Goal: Book appointment/travel/reservation

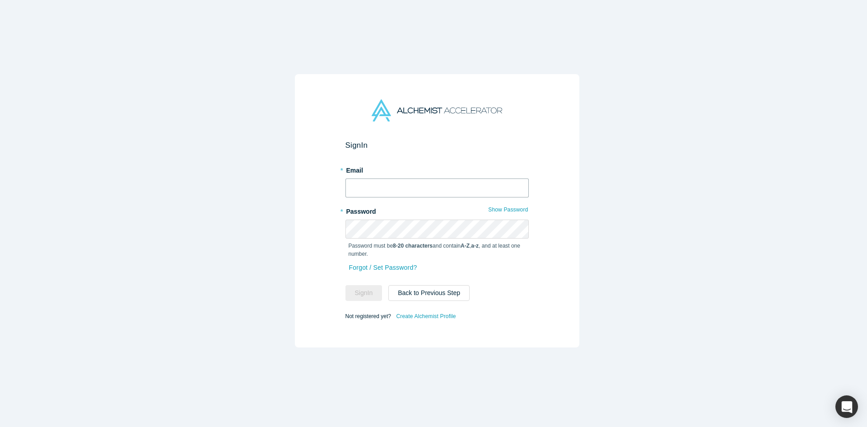
type input "[PERSON_NAME][EMAIL_ADDRESS][DOMAIN_NAME]"
click at [360, 285] on button "Sign In" at bounding box center [363, 293] width 37 height 16
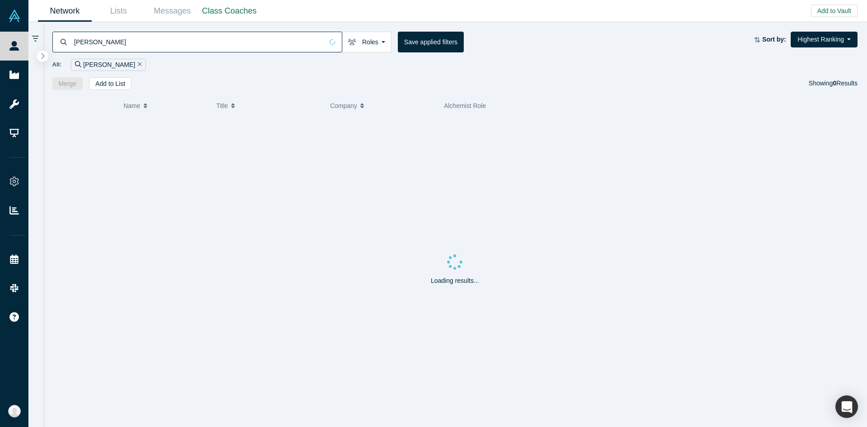
click at [307, 42] on input "[PERSON_NAME]" at bounding box center [198, 41] width 250 height 21
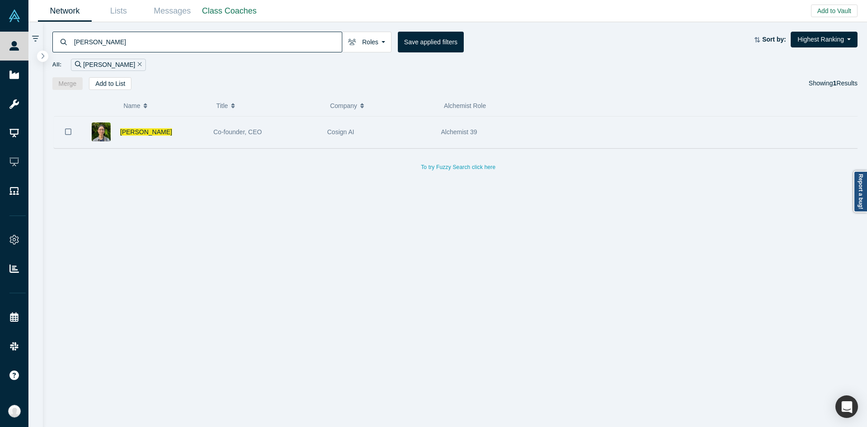
click at [274, 139] on div "Co-founder, CEO" at bounding box center [266, 131] width 104 height 31
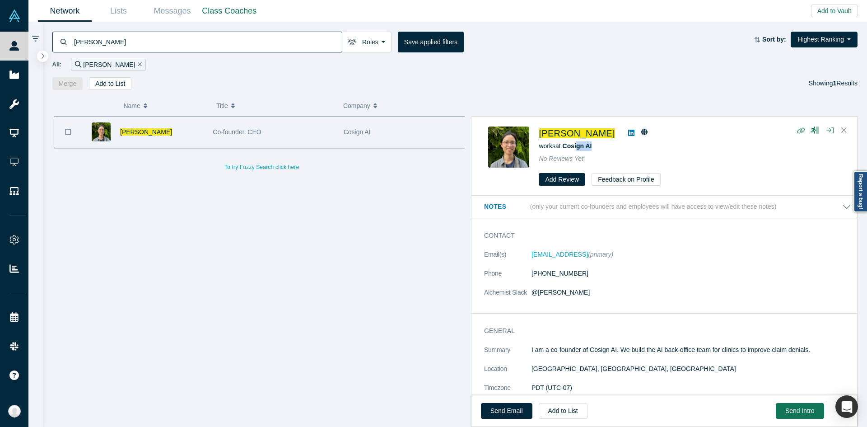
drag, startPoint x: 292, startPoint y: 232, endPoint x: 574, endPoint y: 150, distance: 293.7
click at [574, 150] on div "works at Cosign AI" at bounding box center [689, 145] width 301 height 9
click at [608, 140] on div "[PERSON_NAME] works at Cosign AI No Reviews Yet Add Review Feedback on Profile" at bounding box center [689, 156] width 301 height 60
drag, startPoint x: 601, startPoint y: 149, endPoint x: 564, endPoint y: 151, distance: 37.1
click at [564, 151] on div "[PERSON_NAME] works at Cosign AI No Reviews Yet Add Review Feedback on Profile" at bounding box center [689, 156] width 301 height 60
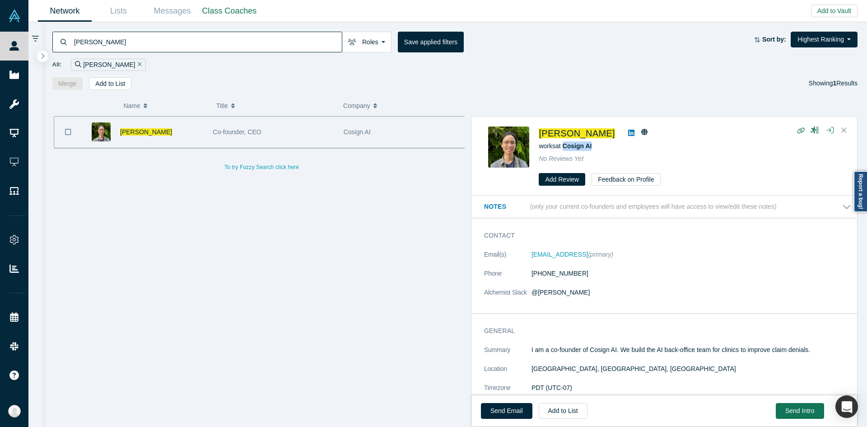
copy span "Cosign AI"
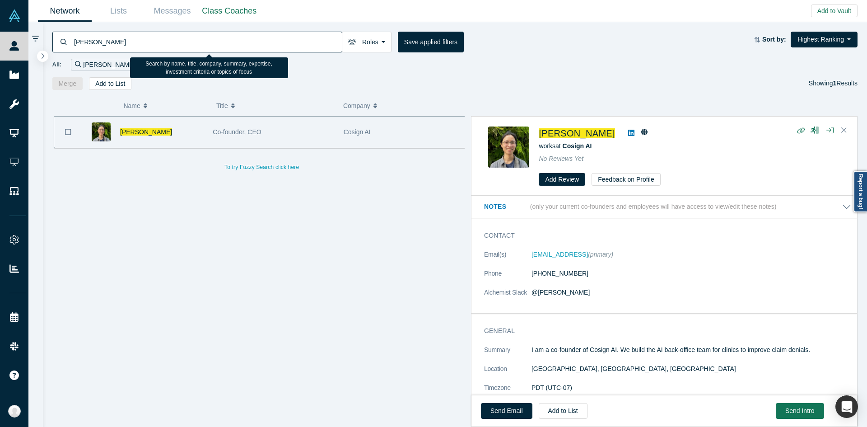
click at [175, 45] on input "[PERSON_NAME]" at bounding box center [207, 41] width 269 height 21
paste input "[PERSON_NAME]"
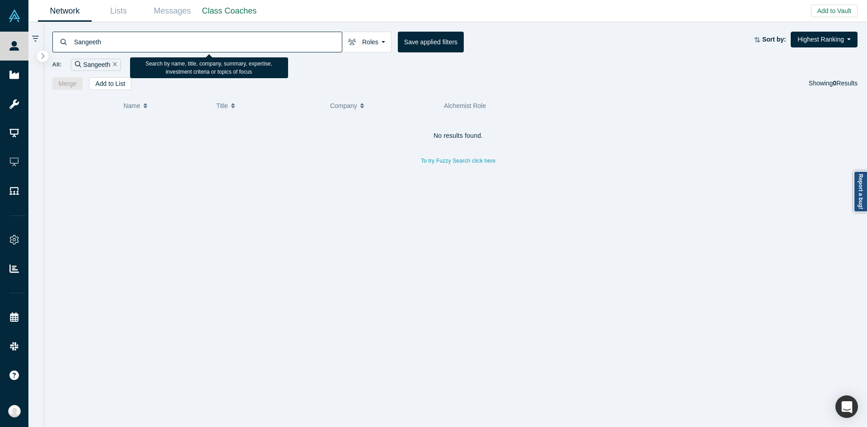
type input "Sangeeth"
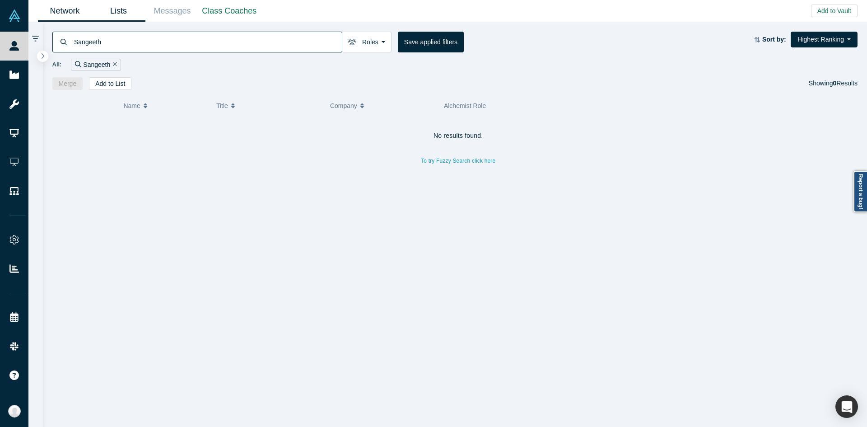
click at [129, 6] on link "Lists" at bounding box center [119, 10] width 54 height 21
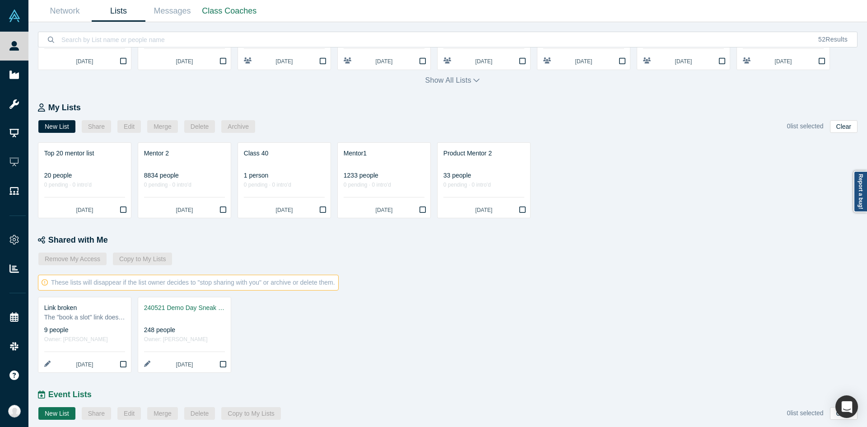
scroll to position [129, 0]
click at [95, 316] on div "The "book a slot" link doesn't work" at bounding box center [84, 315] width 81 height 9
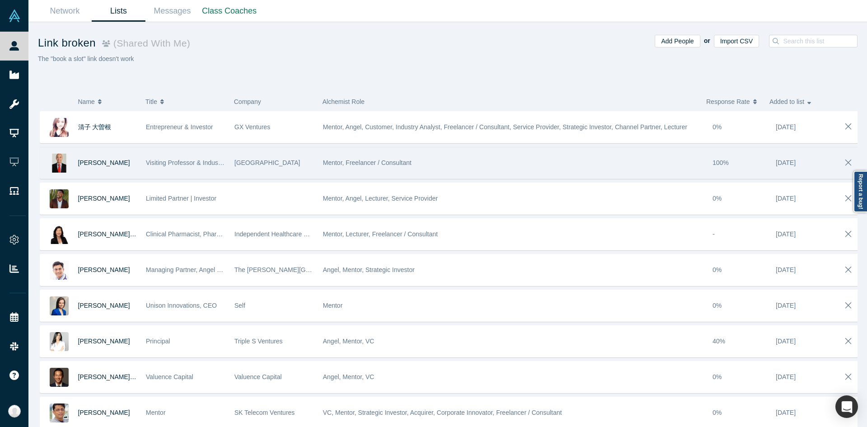
scroll to position [5, 0]
click at [112, 149] on div "[PERSON_NAME]" at bounding box center [107, 162] width 59 height 31
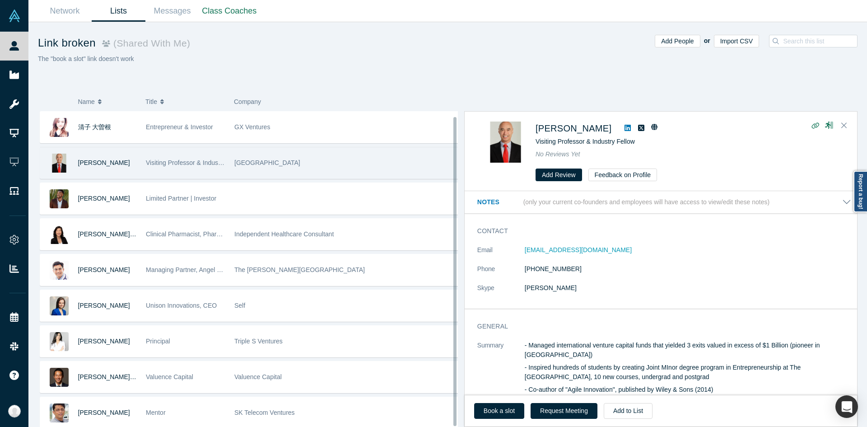
click at [112, 149] on div "[PERSON_NAME]" at bounding box center [107, 162] width 59 height 31
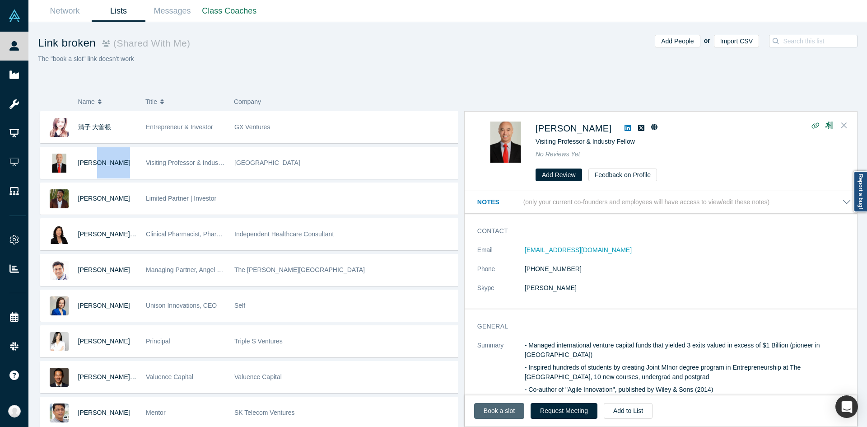
click at [505, 411] on link "Book a slot" at bounding box center [499, 411] width 50 height 16
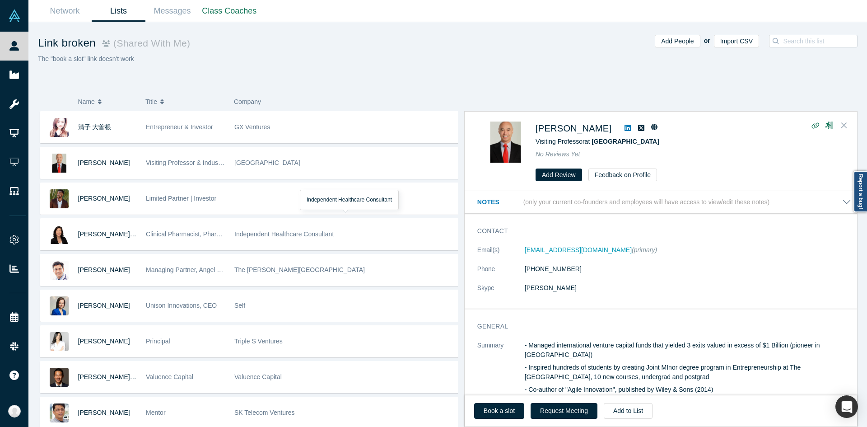
click at [315, 280] on div "清子 [PERSON_NAME] & Investor GX Ventures [PERSON_NAME] Visiting Professor & Indu…" at bounding box center [251, 269] width 427 height 317
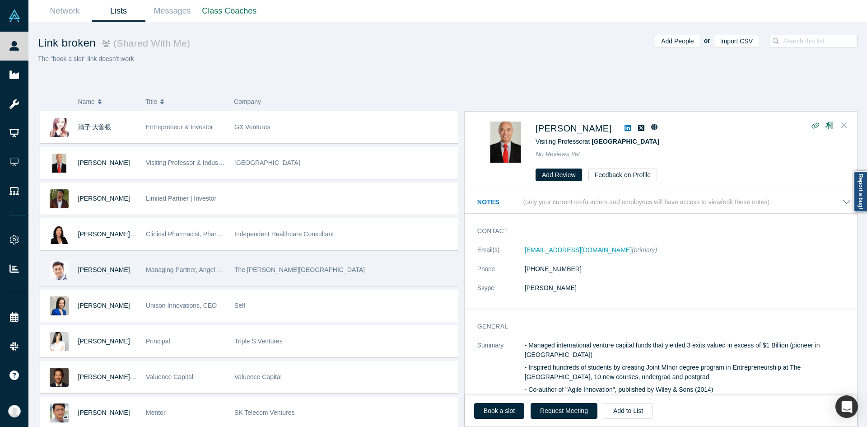
click at [335, 262] on div "The [PERSON_NAME][GEOGRAPHIC_DATA]" at bounding box center [346, 269] width 224 height 31
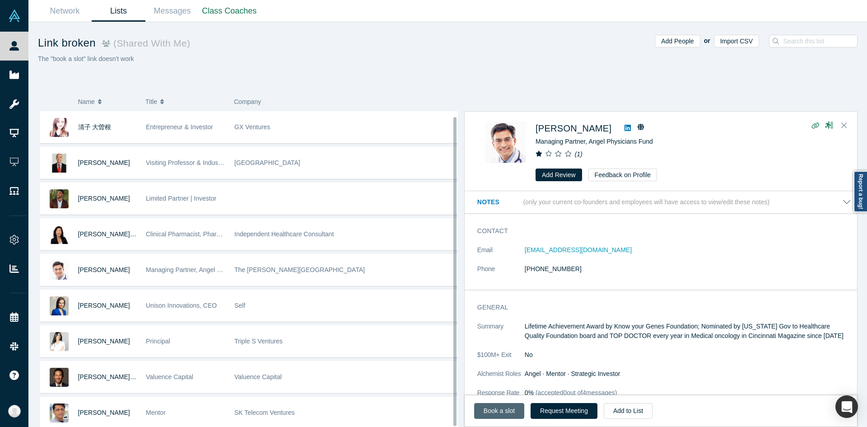
click at [495, 405] on link "Book a slot" at bounding box center [499, 411] width 50 height 16
